Goal: Information Seeking & Learning: Learn about a topic

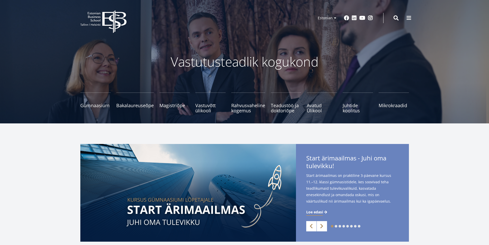
click at [409, 18] on span at bounding box center [409, 17] width 5 height 5
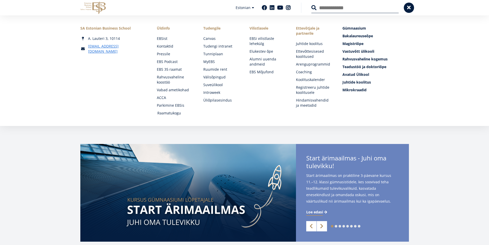
click at [168, 111] on link "Raamatukogu" at bounding box center [175, 112] width 36 height 5
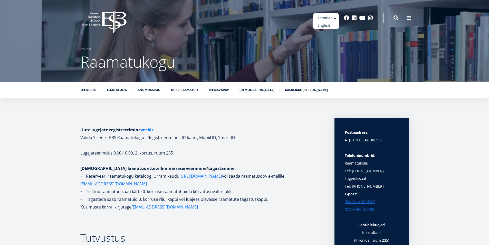
click at [323, 25] on link "English" at bounding box center [326, 25] width 26 height 7
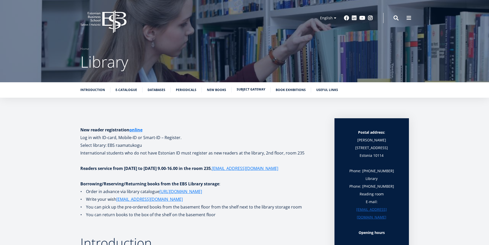
click at [259, 89] on link "Subject Gateway" at bounding box center [251, 89] width 29 height 5
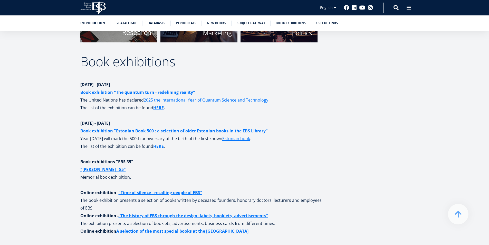
scroll to position [1692, 0]
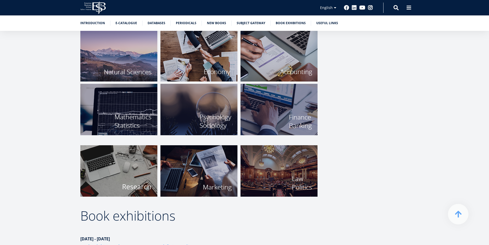
click at [124, 171] on img at bounding box center [118, 170] width 77 height 51
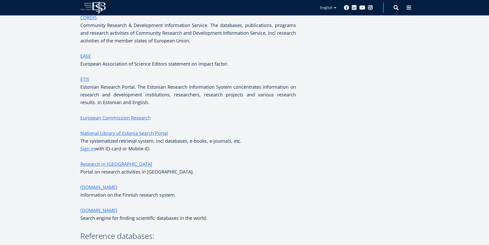
scroll to position [180, 0]
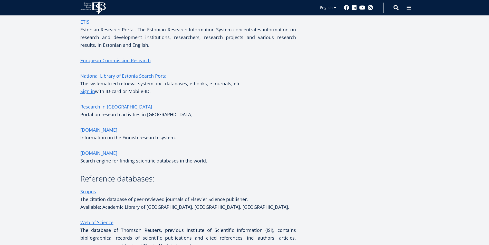
click at [114, 107] on link "Research in Estonia" at bounding box center [116, 107] width 72 height 8
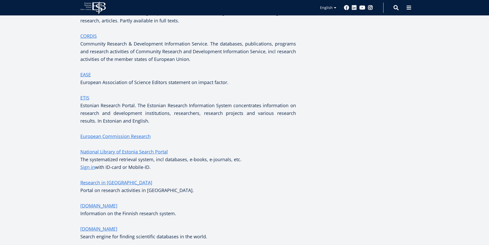
scroll to position [103, 0]
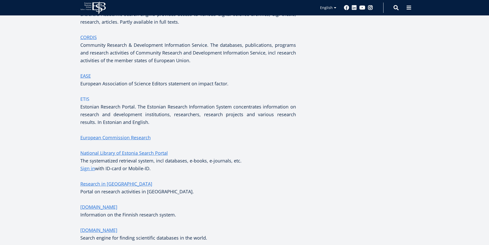
click at [86, 99] on link "ETIS" at bounding box center [84, 99] width 9 height 8
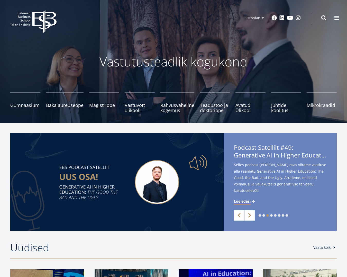
drag, startPoint x: 214, startPoint y: 134, endPoint x: 299, endPoint y: 6, distance: 153.6
drag, startPoint x: 219, startPoint y: 2, endPoint x: 426, endPoint y: 15, distance: 207.5
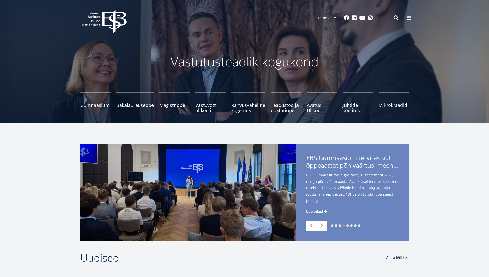
click at [409, 106] on ul "Gümnaasium Tutvu ja registreeru Bakalaureuseõpe Tutvu ja registreeru Magistriõp…" at bounding box center [242, 105] width 334 height 26
click at [278, 208] on img at bounding box center [188, 193] width 216 height 98
drag, startPoint x: 278, startPoint y: 208, endPoint x: 489, endPoint y: 97, distance: 237.8
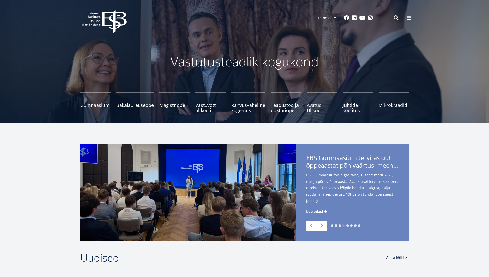
click at [279, 206] on img at bounding box center [188, 193] width 216 height 98
click at [177, 80] on div "Vastutusteadlik kogukond Gümnaasium Tutvu ja registreeru Bakalaureuseõpe Tutvu …" at bounding box center [245, 79] width 370 height 67
drag, startPoint x: 0, startPoint y: 0, endPoint x: 16, endPoint y: 39, distance: 41.9
click at [373, 110] on ul "Gümnaasium Tutvu ja registreeru Bakalaureuseõpe Tutvu ja registreeru Magistriõp…" at bounding box center [242, 105] width 334 height 26
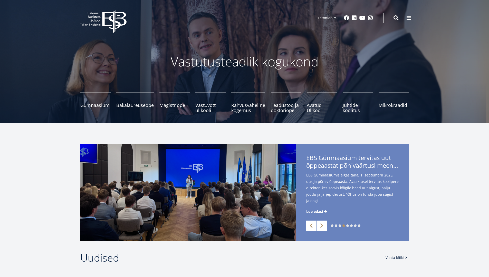
click at [373, 110] on ul "Gümnaasium Tutvu ja registreeru Bakalaureuseõpe Tutvu ja registreeru Magistriõp…" at bounding box center [242, 105] width 334 height 26
click at [373, 109] on span "Juhtide koolitus Tutvu ja registreeru" at bounding box center [358, 105] width 30 height 10
